Goal: Check status: Check status

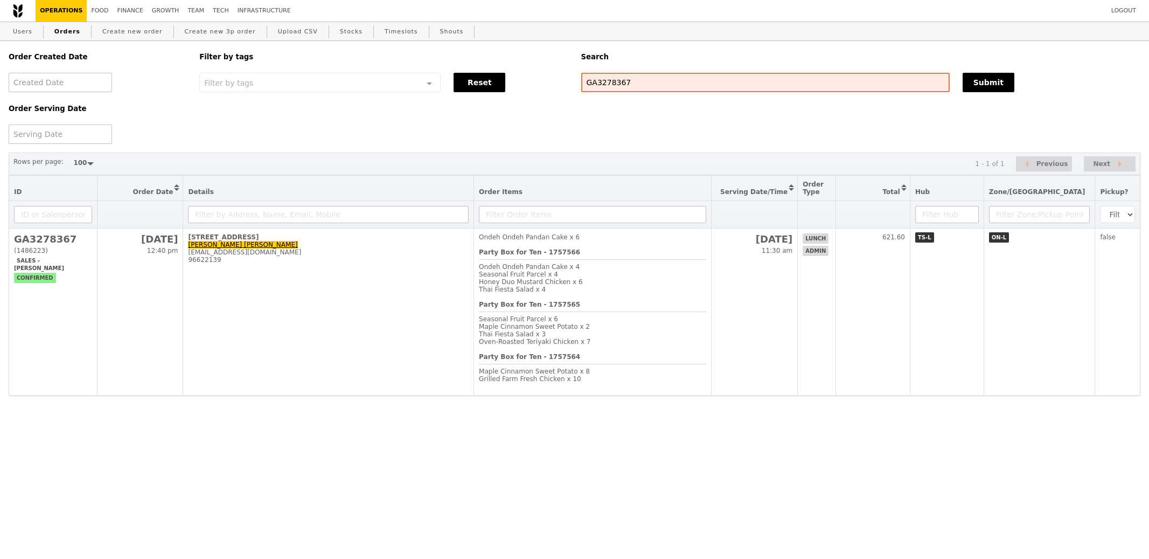
select select "100"
click at [557, 301] on b "Party Box for Ten - 1757565" at bounding box center [529, 305] width 101 height 8
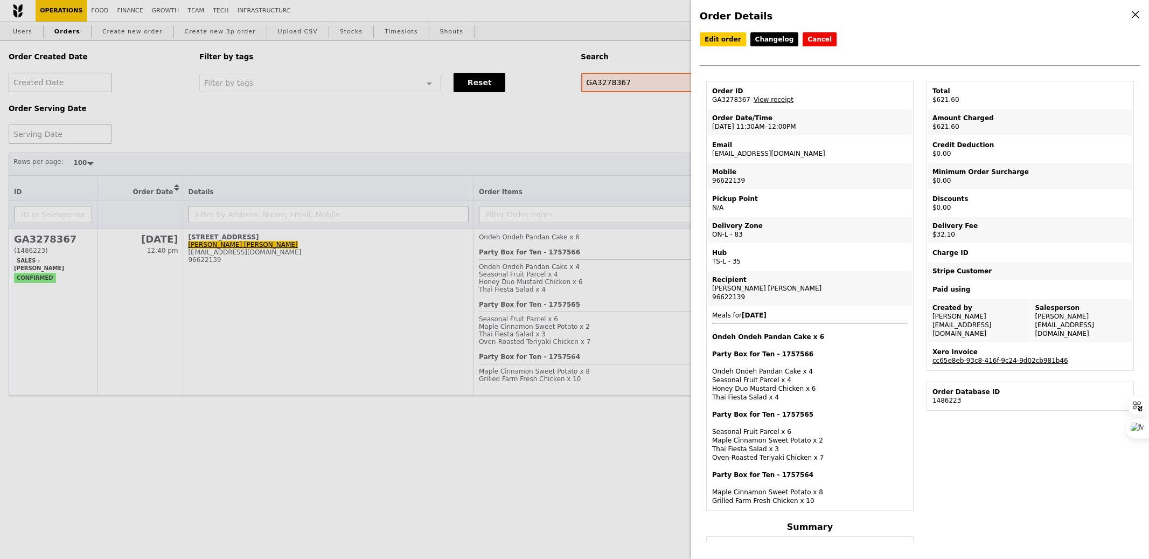
click at [955, 357] on link "cc65e8eb-93c8-416f-9c24-9d02cb981b46" at bounding box center [1001, 361] width 136 height 8
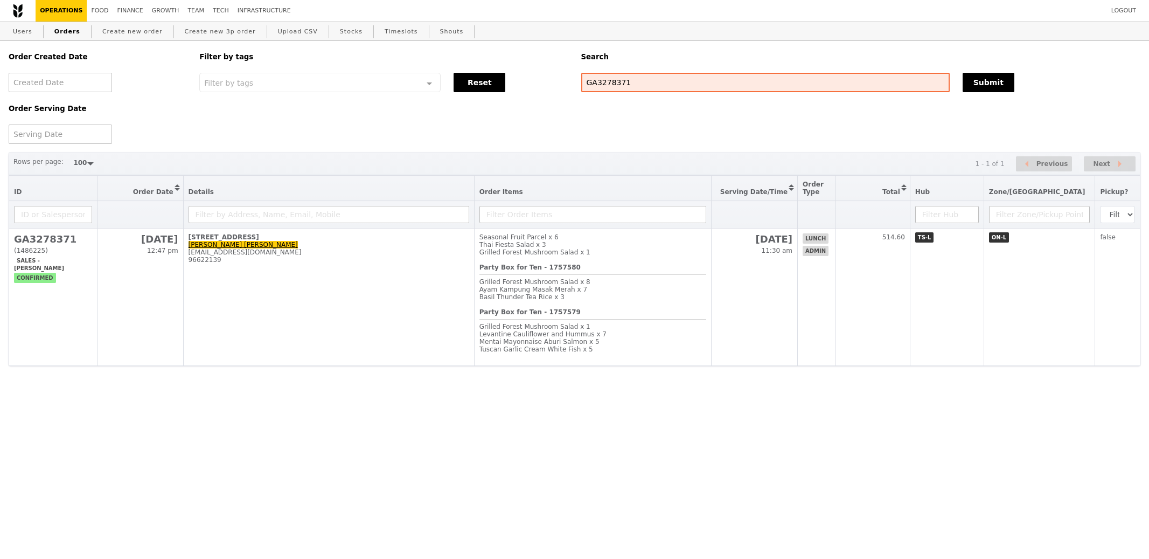
select select "100"
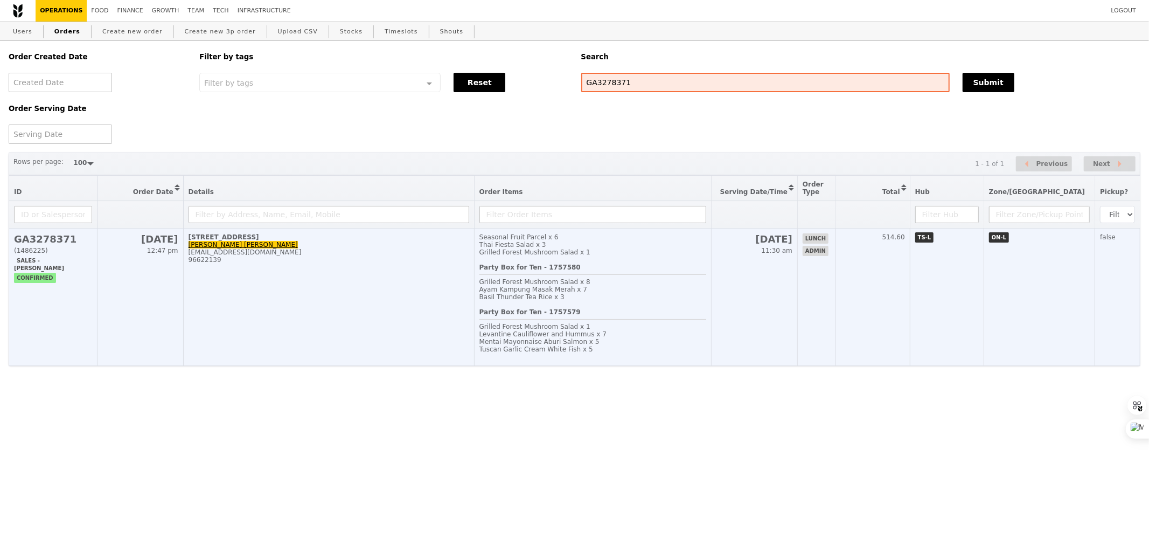
click at [553, 327] on span "Grilled Forest Mushroom Salad x 1" at bounding box center [535, 327] width 111 height 8
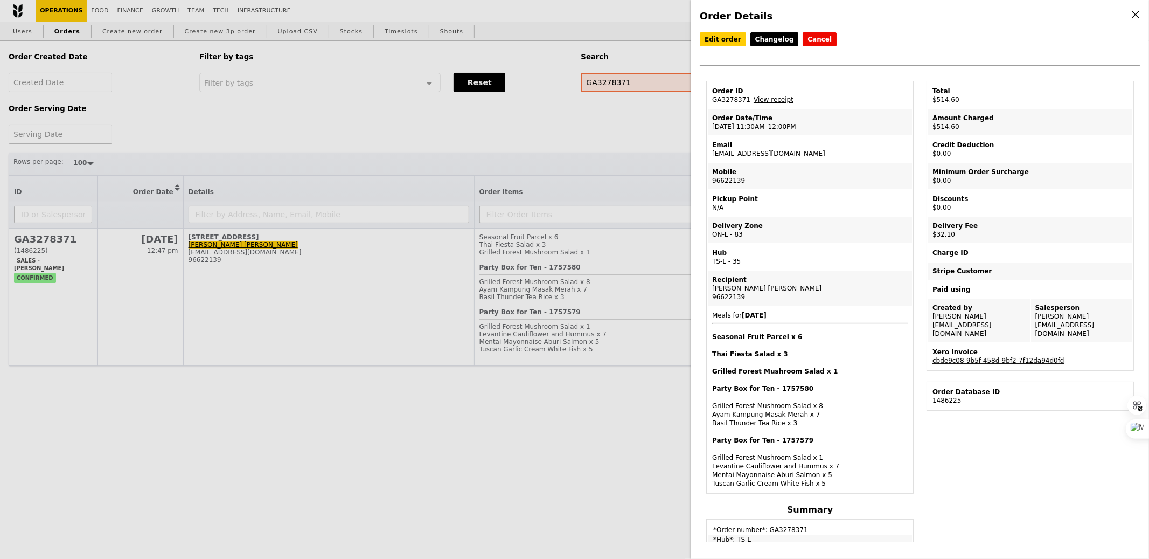
click at [986, 357] on link "cbde9c08-9b5f-458d-9bf2-7f12da94d0fd" at bounding box center [999, 361] width 132 height 8
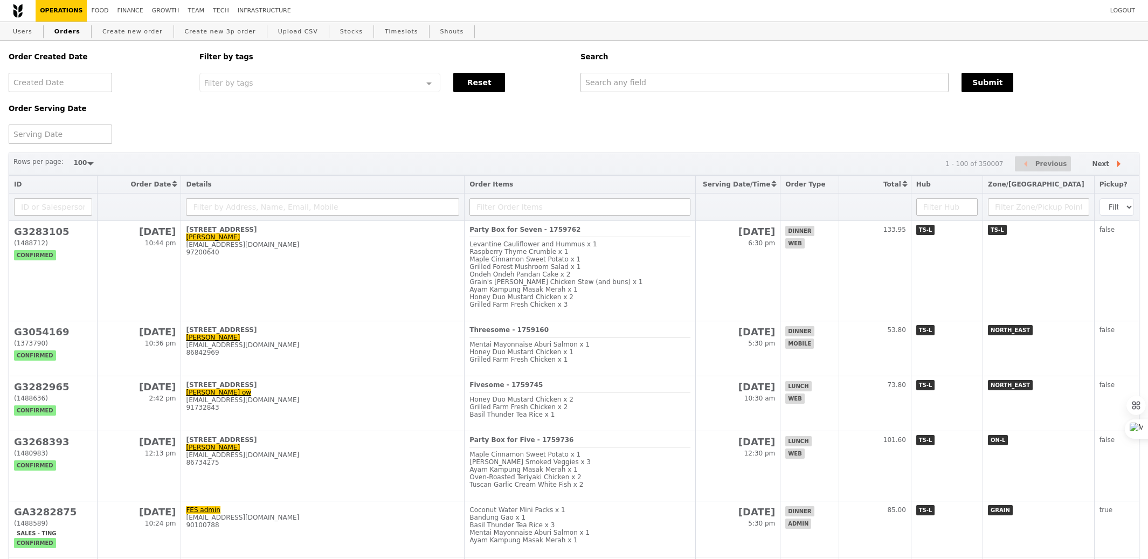
select select "100"
click at [123, 14] on link "Finance" at bounding box center [130, 11] width 34 height 22
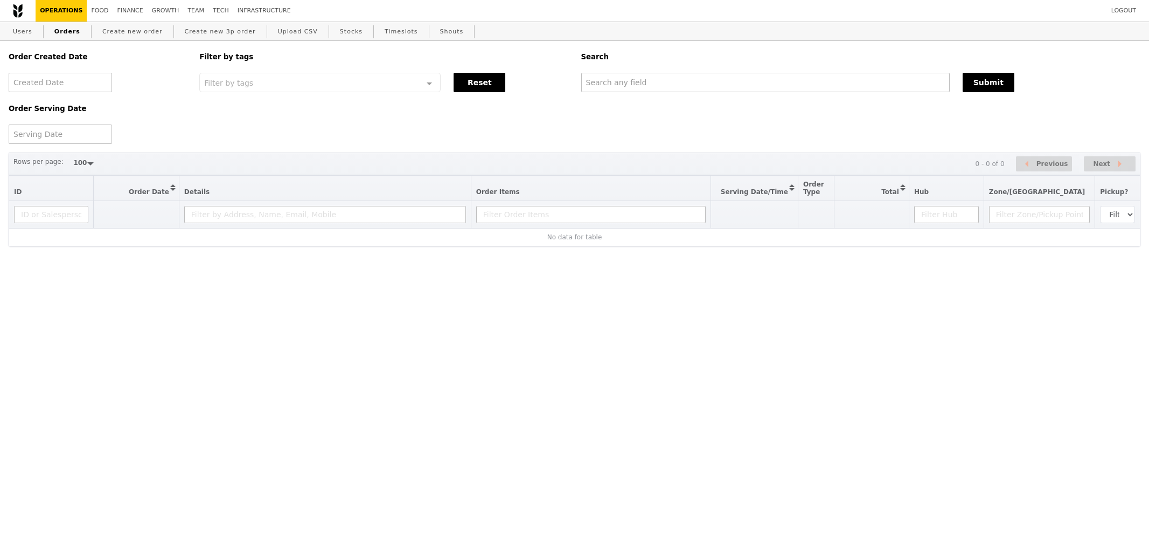
select select "100"
click at [622, 89] on input "text" at bounding box center [765, 82] width 369 height 19
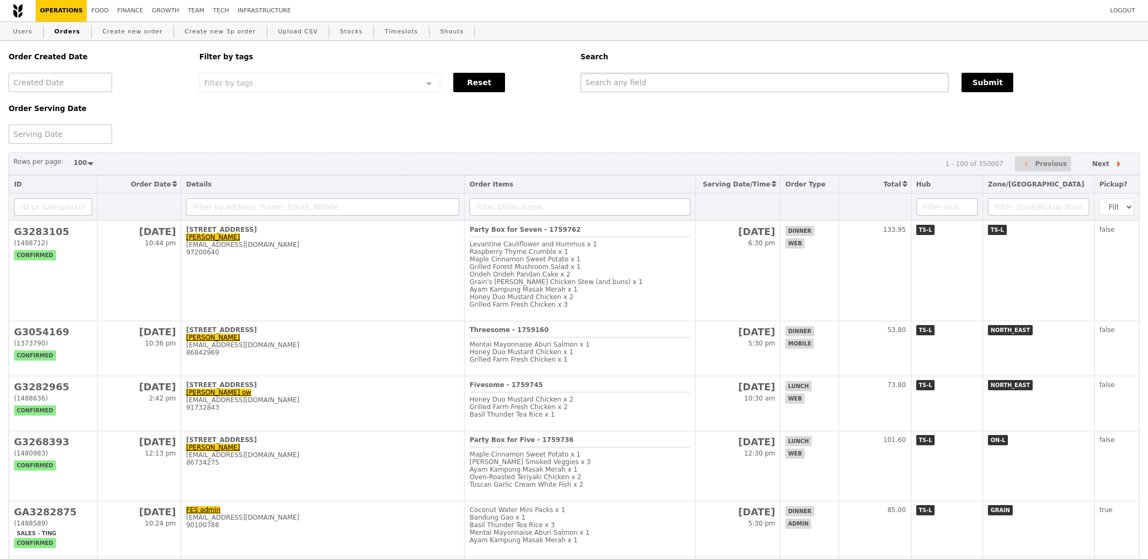
paste input "GM3256749"
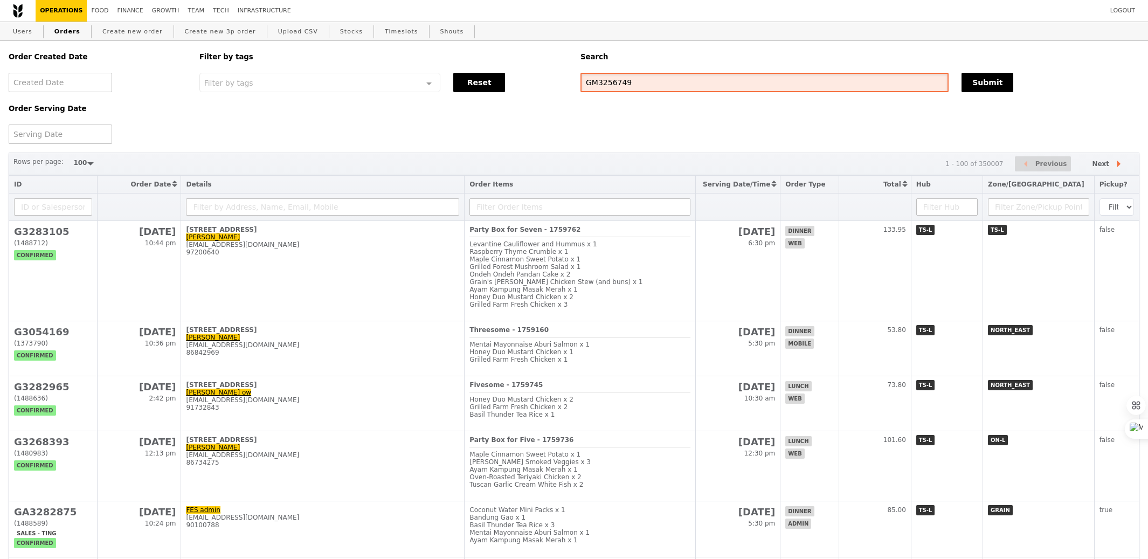
type input "GM3256749"
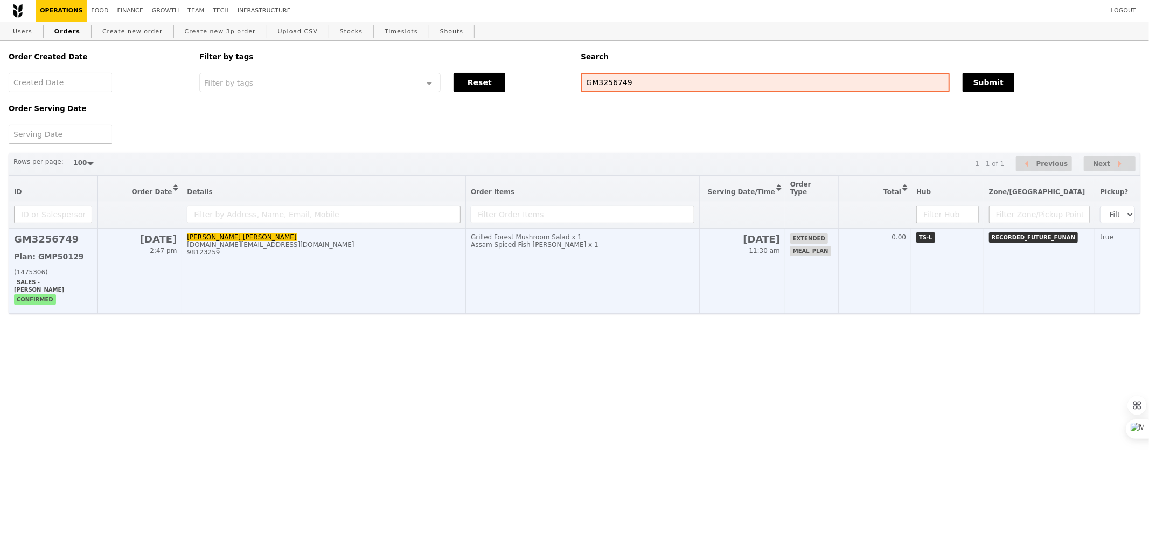
click at [615, 276] on td "Grilled Forest Mushroom Salad x 1 Assam Spiced Fish Curry x 1" at bounding box center [583, 270] width 234 height 85
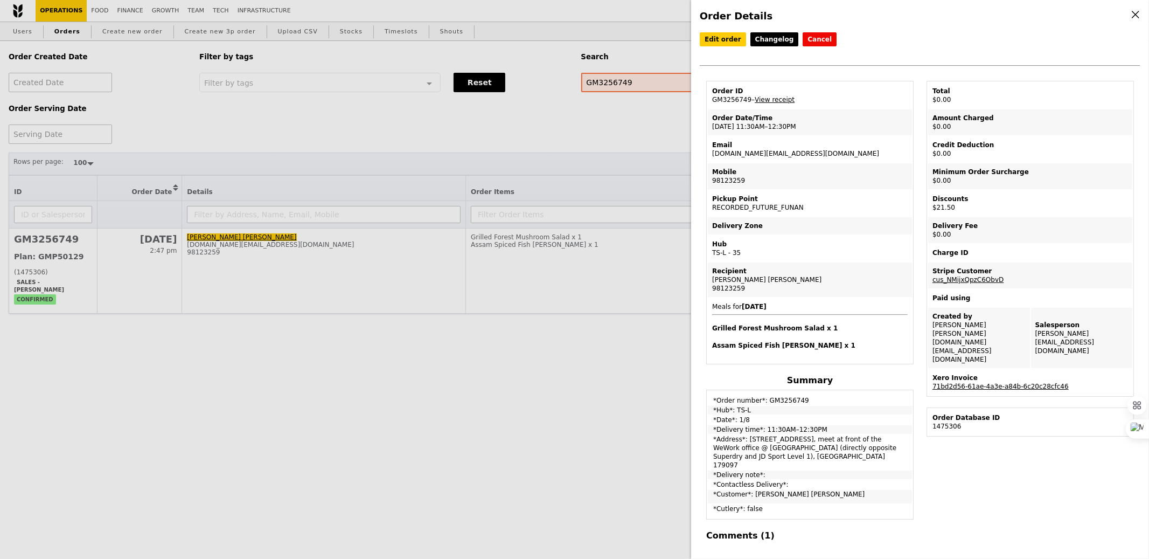
click at [966, 383] on link "71bd2d56-61ae-4a3e-a84b-6c20c28cfc46" at bounding box center [1001, 387] width 136 height 8
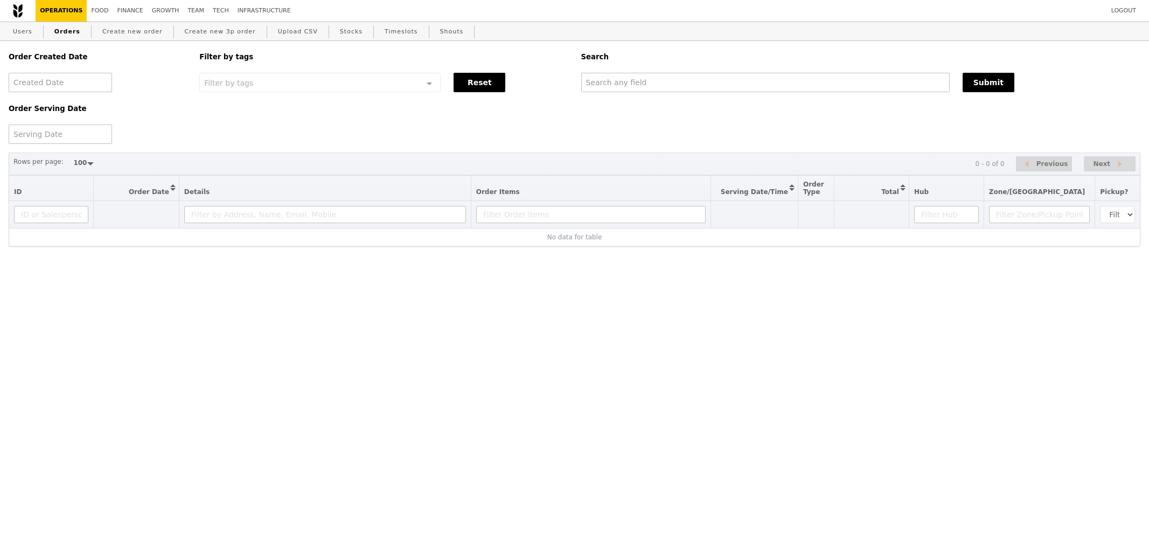
select select "100"
click at [711, 94] on div "Order Created Date Order Serving Date Filter by tags Filter by tags Meal_Plan W…" at bounding box center [574, 92] width 1145 height 103
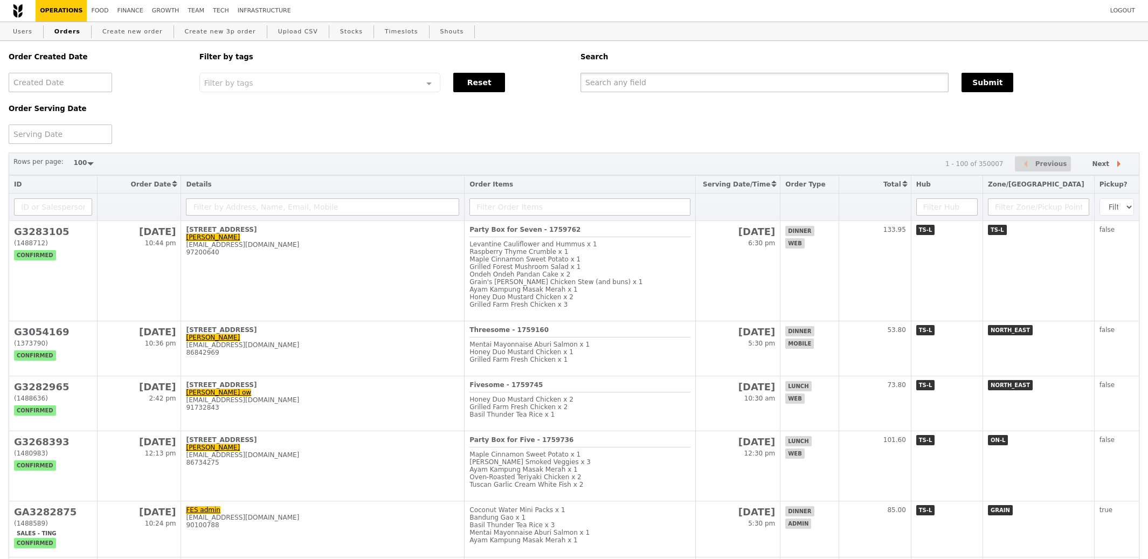
click at [704, 89] on input "text" at bounding box center [764, 82] width 368 height 19
paste input "GM3257037"
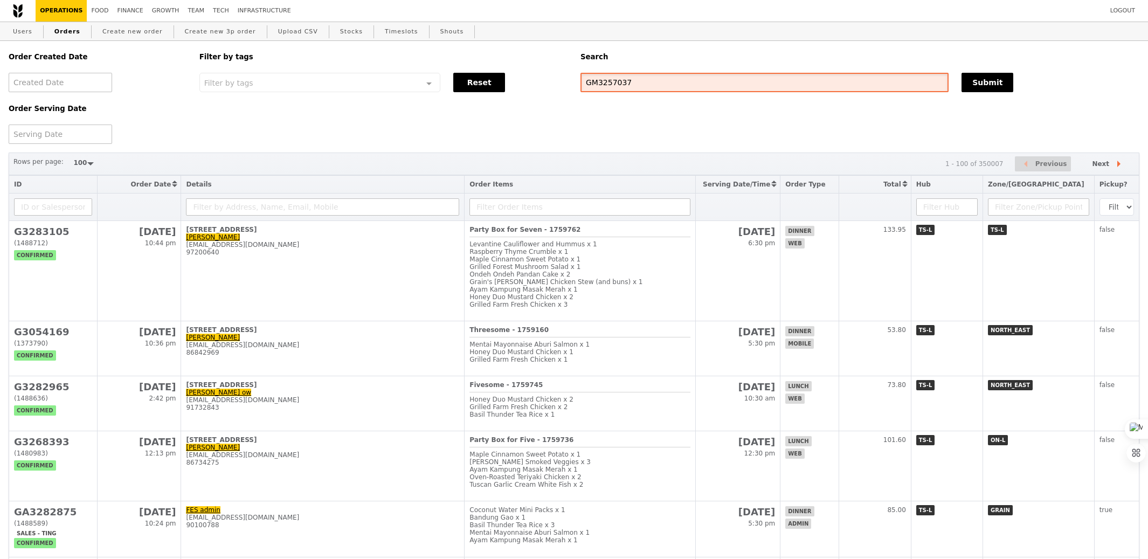
type input "GM3257037"
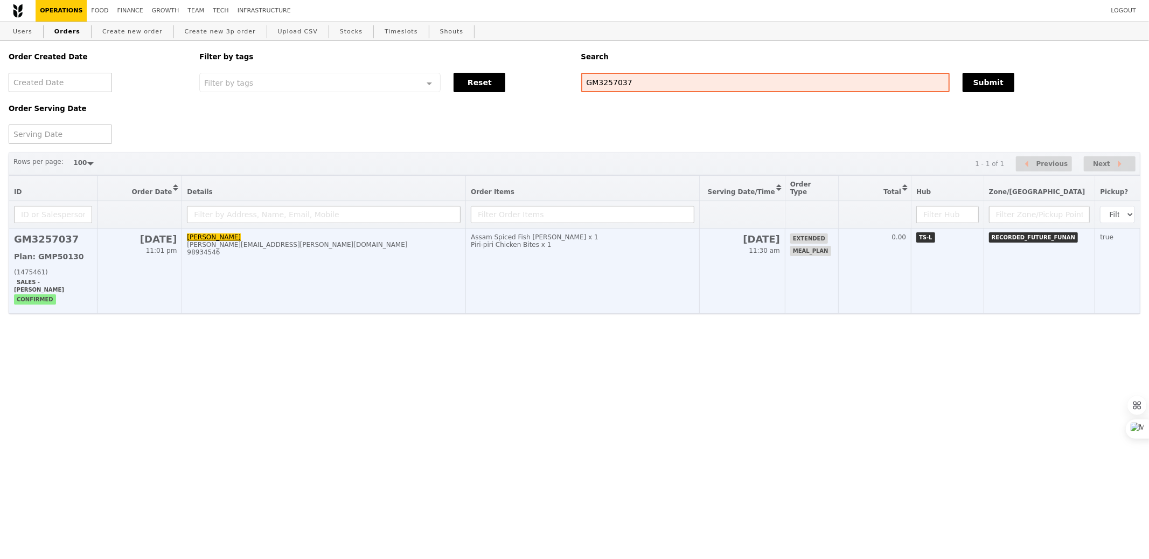
click at [713, 274] on td "1 Aug 11:30 am" at bounding box center [743, 270] width 86 height 85
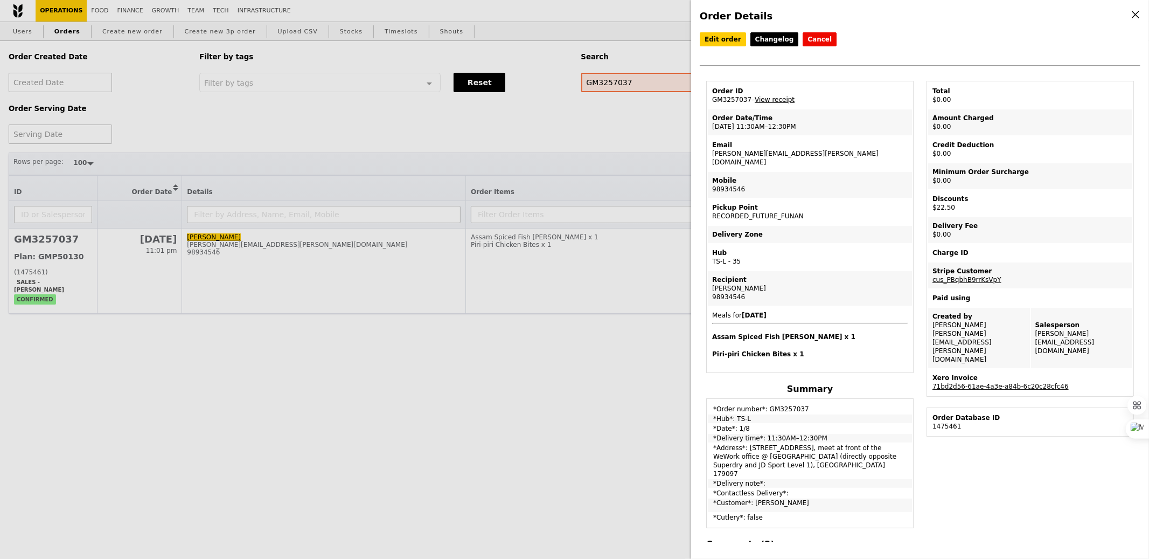
click at [774, 100] on link "View receipt" at bounding box center [775, 100] width 40 height 8
